Goal: Information Seeking & Learning: Learn about a topic

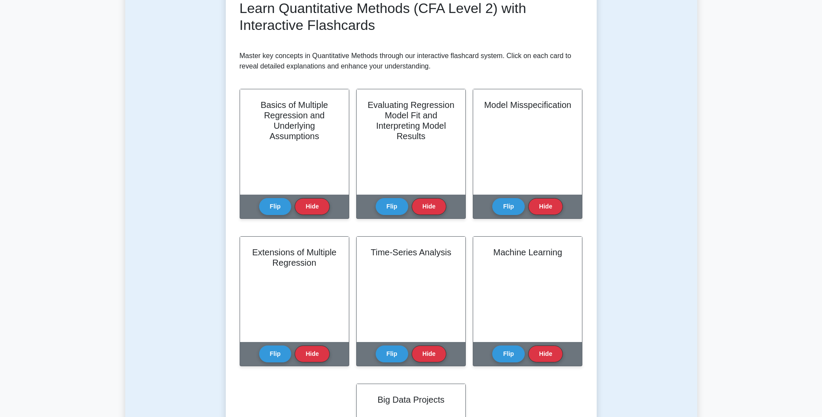
scroll to position [130, 0]
click at [272, 205] on button "Flip" at bounding box center [275, 203] width 32 height 17
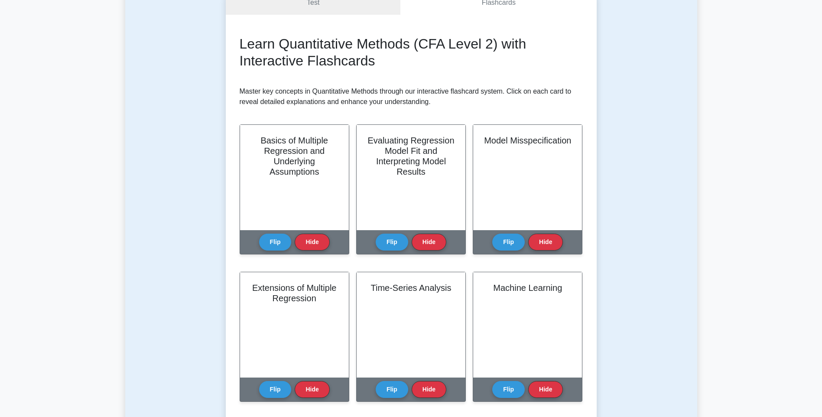
scroll to position [130, 0]
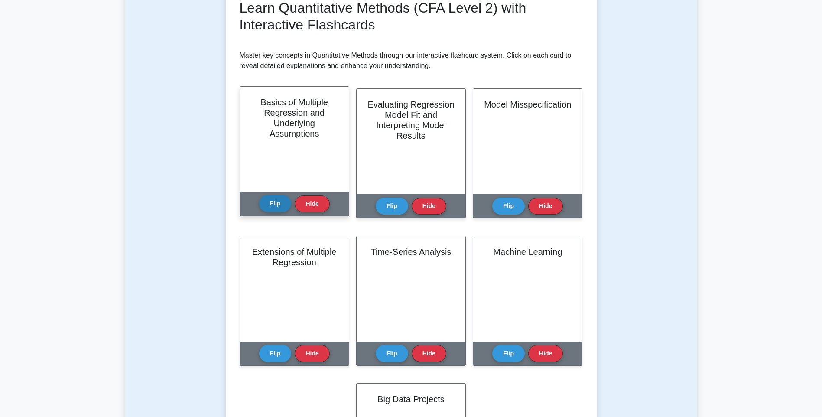
click at [278, 205] on button "Flip" at bounding box center [275, 203] width 32 height 17
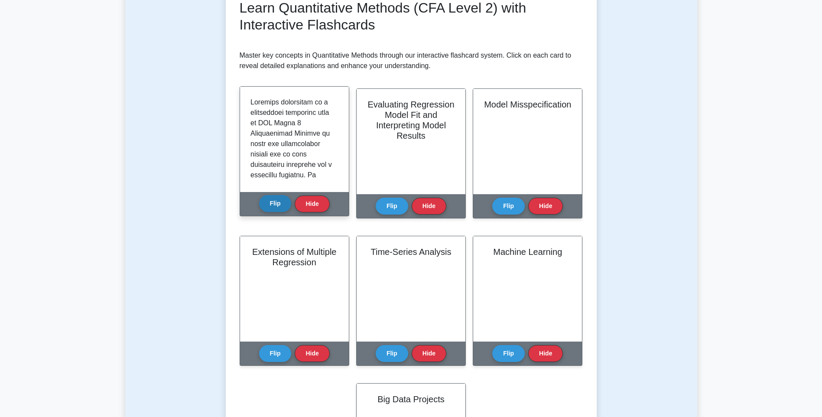
click at [278, 205] on button "Flip" at bounding box center [275, 203] width 32 height 17
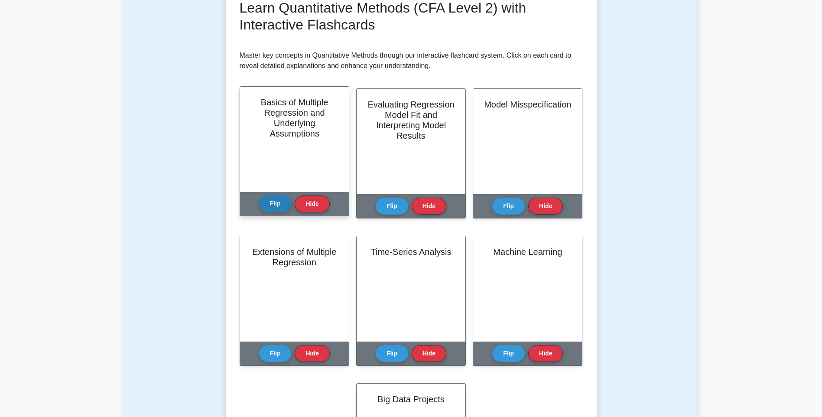
click at [278, 205] on button "Flip" at bounding box center [275, 203] width 32 height 17
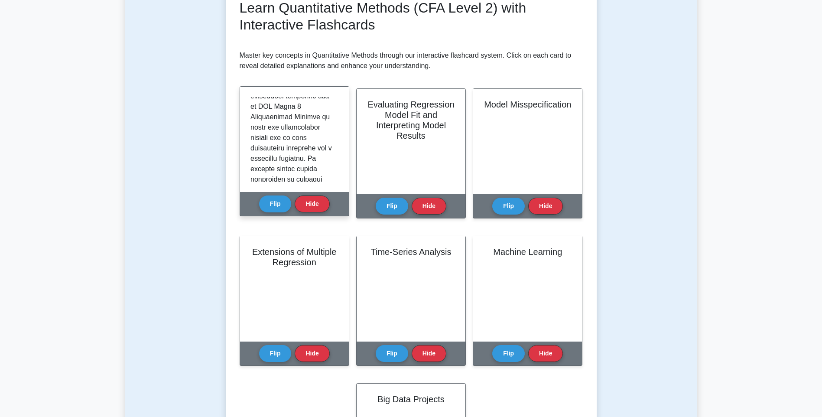
scroll to position [0, 0]
click at [276, 204] on button "Flip" at bounding box center [275, 203] width 32 height 17
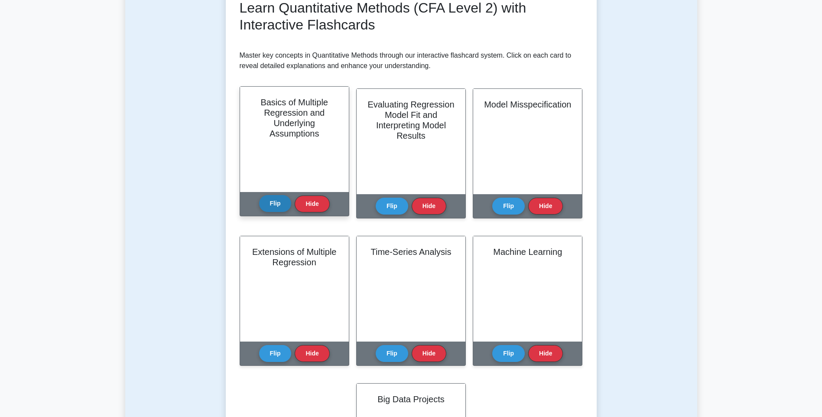
click at [276, 204] on button "Flip" at bounding box center [275, 203] width 32 height 17
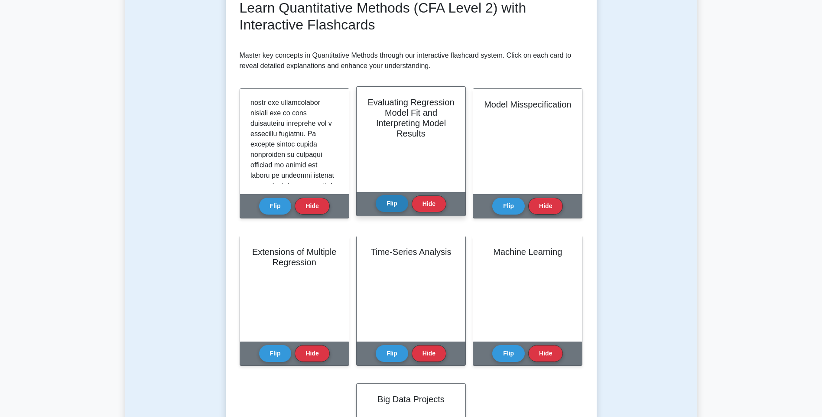
click at [391, 201] on button "Flip" at bounding box center [391, 203] width 32 height 17
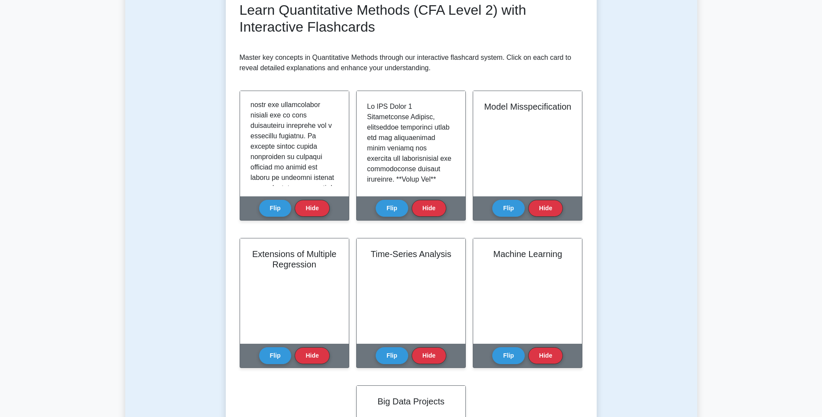
drag, startPoint x: 391, startPoint y: 201, endPoint x: 714, endPoint y: 140, distance: 328.4
click at [714, 140] on main "Back to Chartered Financial Analyst Level 2 (CFA Level 2) Test Flashcards Learn…" at bounding box center [411, 387] width 822 height 978
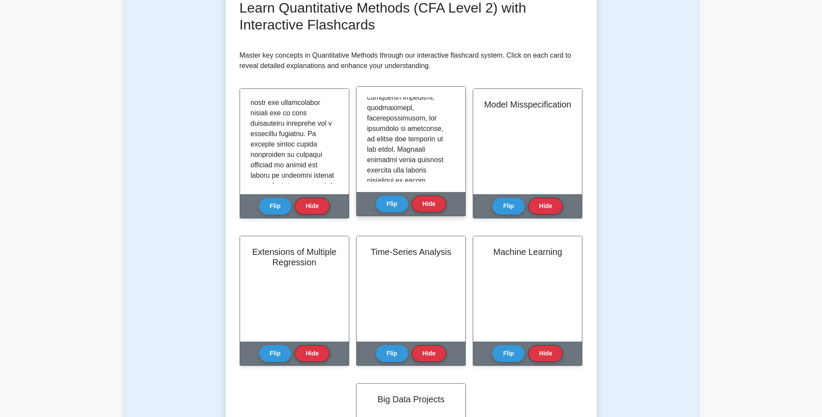
scroll to position [808, 0]
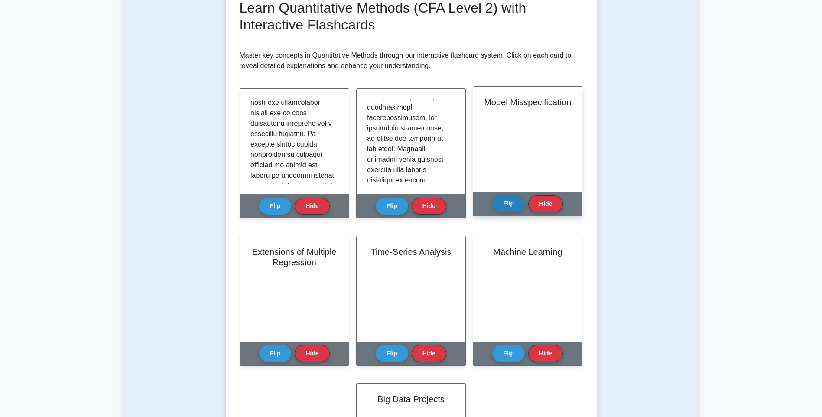
click at [501, 203] on button "Flip" at bounding box center [508, 203] width 32 height 17
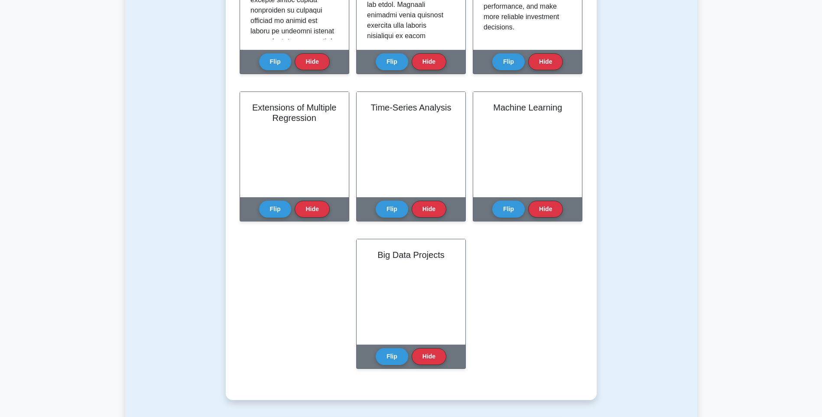
scroll to position [260, 0]
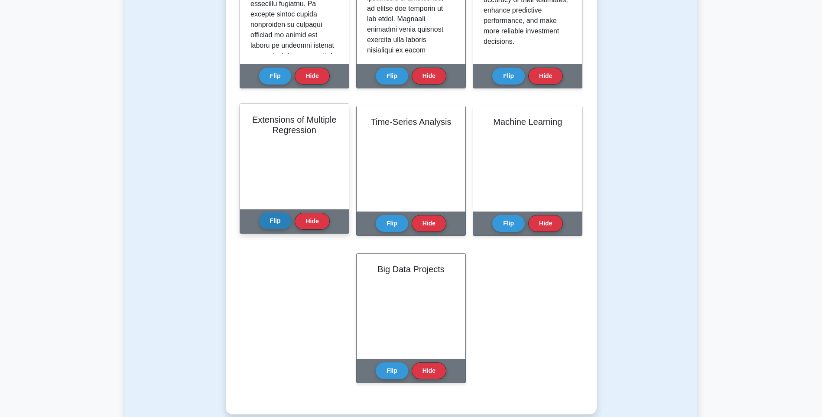
click at [280, 223] on button "Flip" at bounding box center [275, 220] width 32 height 17
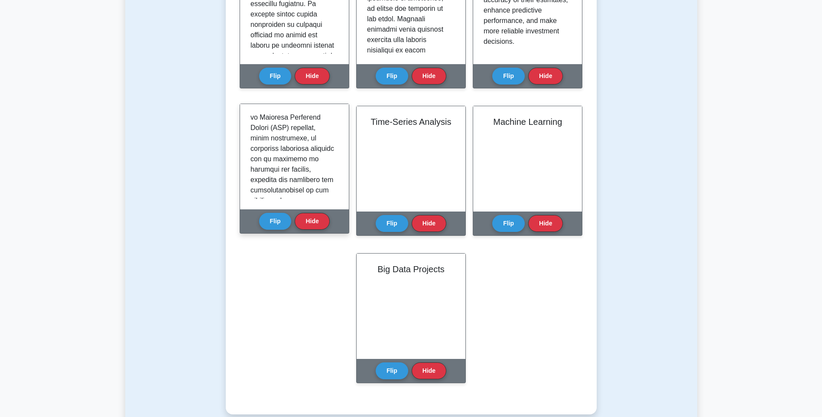
scroll to position [718, 0]
click at [338, 174] on div at bounding box center [294, 156] width 88 height 84
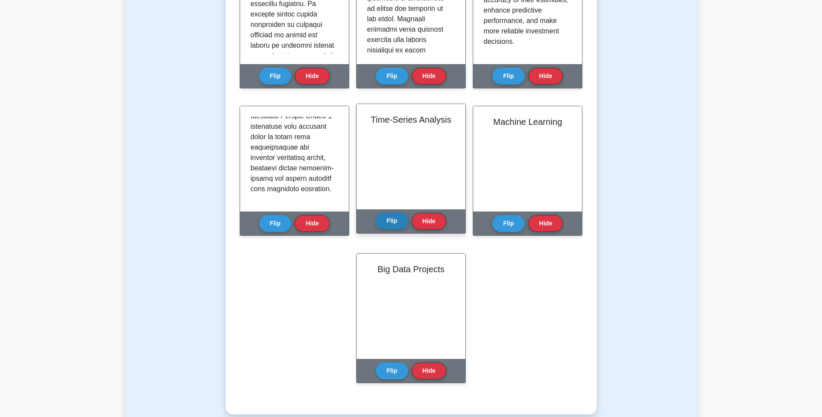
click at [396, 226] on button "Flip" at bounding box center [391, 220] width 32 height 17
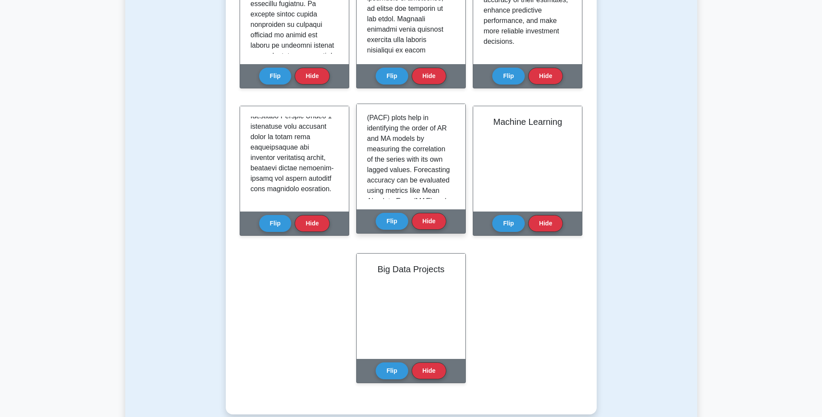
scroll to position [575, 0]
drag, startPoint x: 455, startPoint y: 174, endPoint x: 456, endPoint y: 178, distance: 4.5
click at [456, 178] on div "Time-Series Analysis is a statistical technique used to analyze time-ordered da…" at bounding box center [410, 156] width 109 height 105
drag, startPoint x: 456, startPoint y: 178, endPoint x: 438, endPoint y: 145, distance: 38.0
click at [438, 145] on p "Diagnostic tools such as Autocorrelation Function (ACF) and Partial Autocorrela…" at bounding box center [409, 130] width 84 height 156
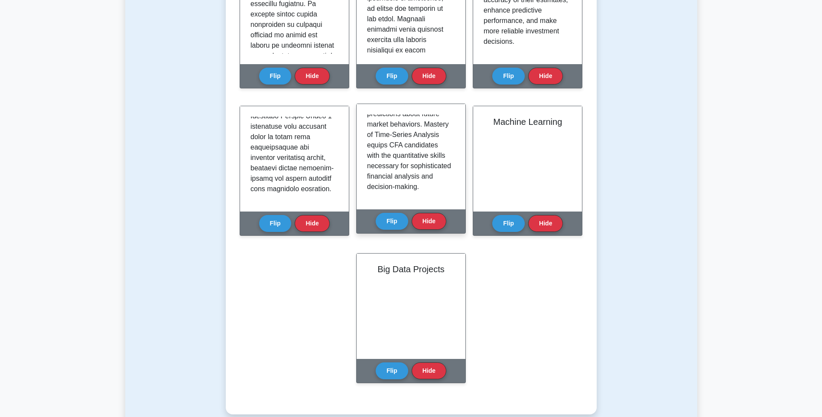
scroll to position [827, 0]
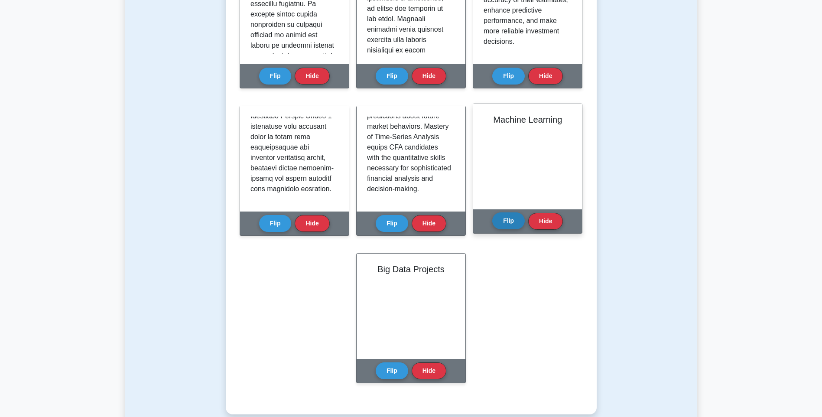
click at [510, 223] on button "Flip" at bounding box center [508, 220] width 32 height 17
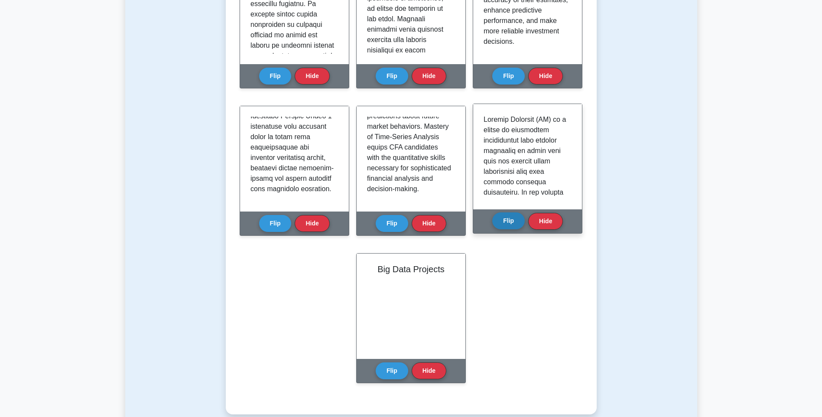
click at [513, 219] on button "Flip" at bounding box center [508, 220] width 32 height 17
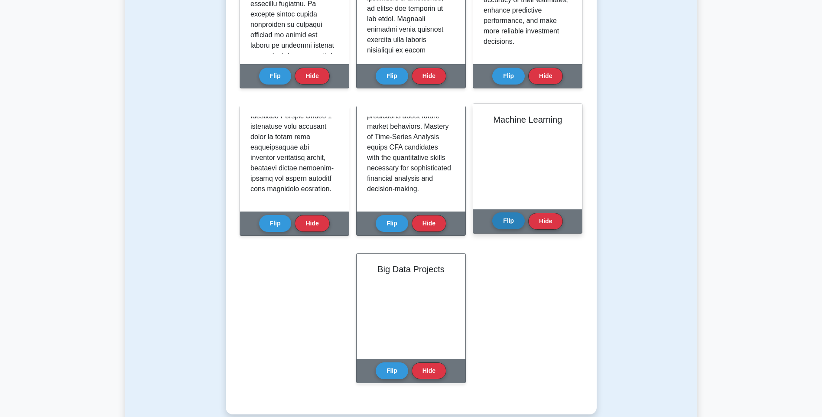
click at [519, 220] on button "Flip" at bounding box center [508, 220] width 32 height 17
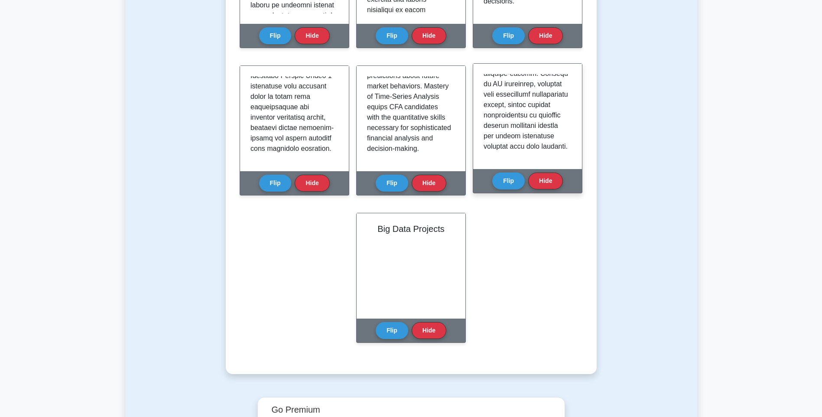
scroll to position [303, 0]
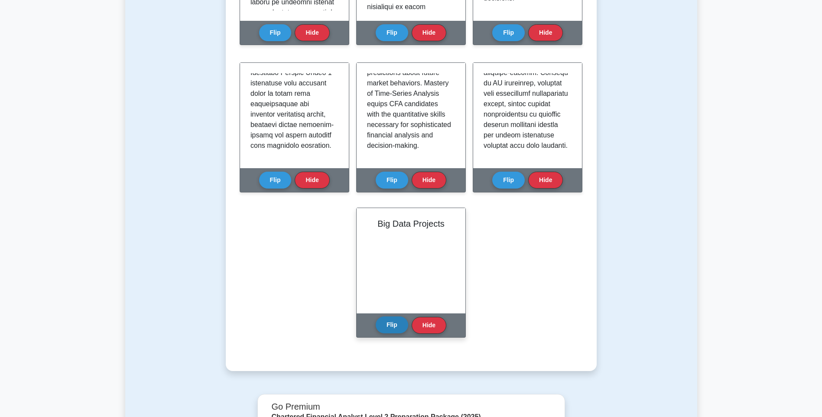
click at [395, 331] on button "Flip" at bounding box center [391, 324] width 32 height 17
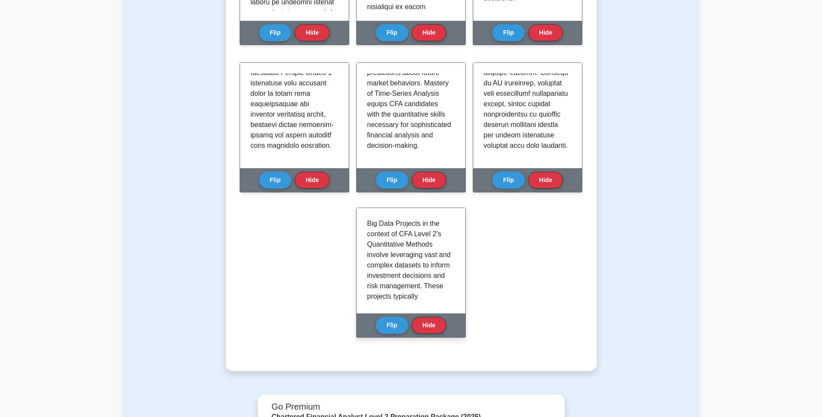
click at [417, 281] on p "Big Data Projects in the context of CFA Level 2's Quantitative Methods involve …" at bounding box center [409, 368] width 84 height 301
click at [398, 328] on button "Flip" at bounding box center [391, 324] width 32 height 17
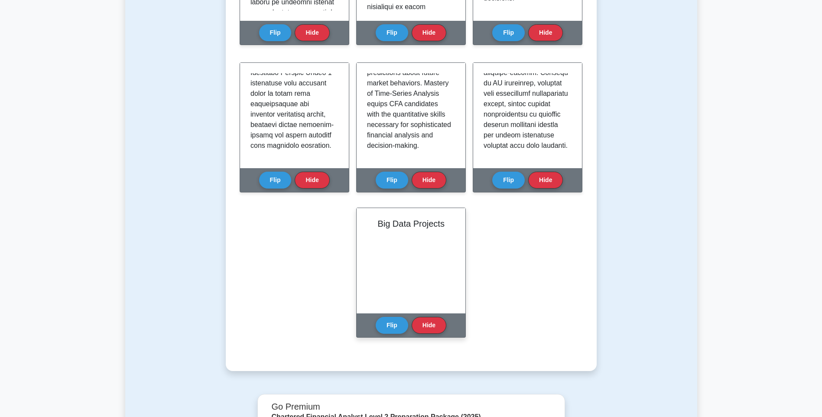
click at [410, 247] on div "Big Data Projects" at bounding box center [410, 260] width 109 height 105
click at [388, 320] on button "Flip" at bounding box center [391, 324] width 32 height 17
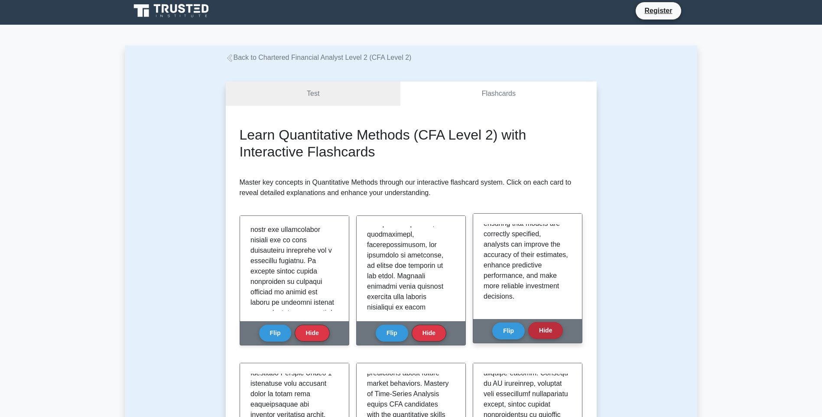
scroll to position [0, 0]
